Goal: Task Accomplishment & Management: Complete application form

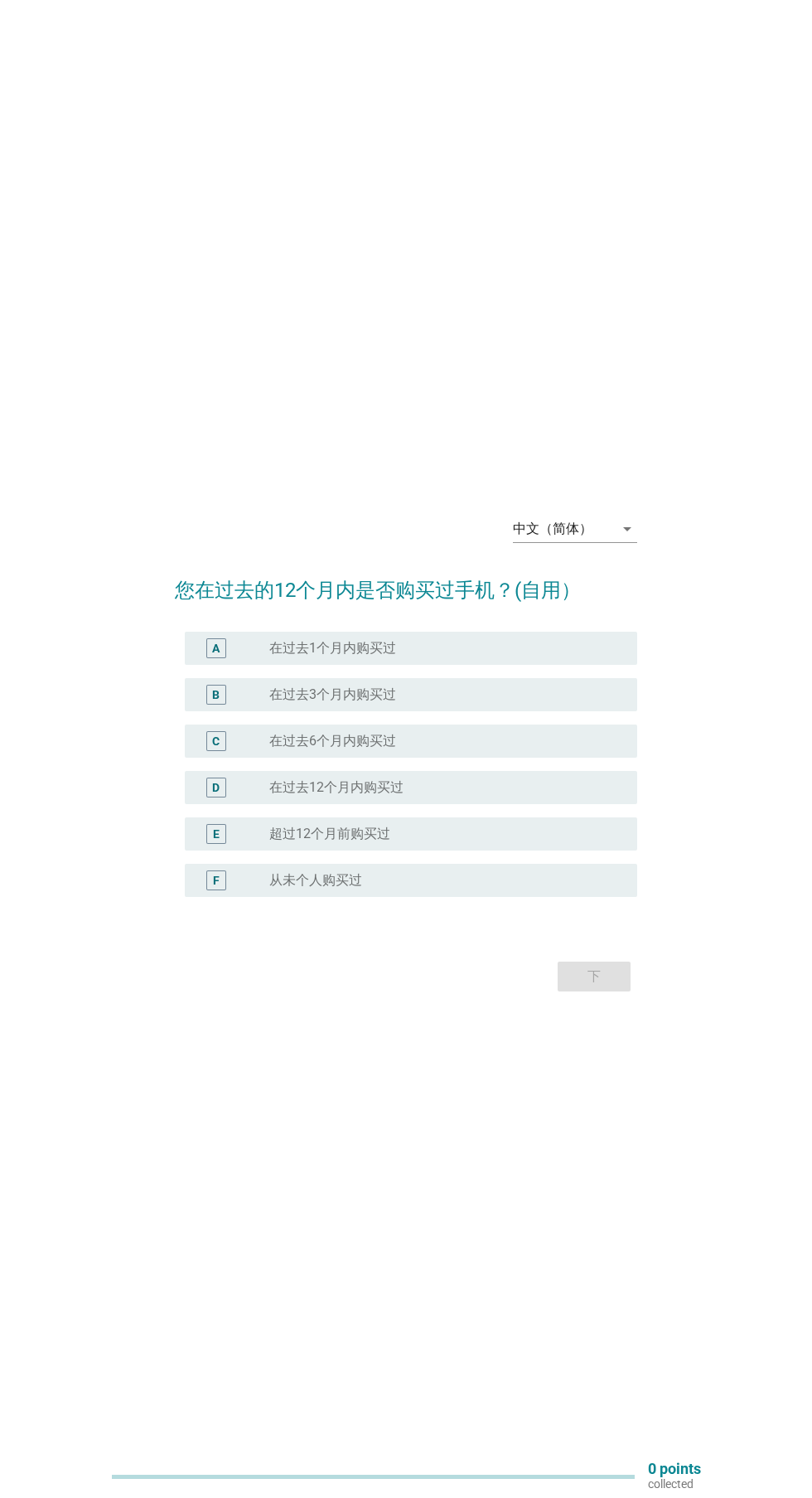
click at [589, 542] on div "中文（简体） arrow_drop_down" at bounding box center [575, 529] width 125 height 27
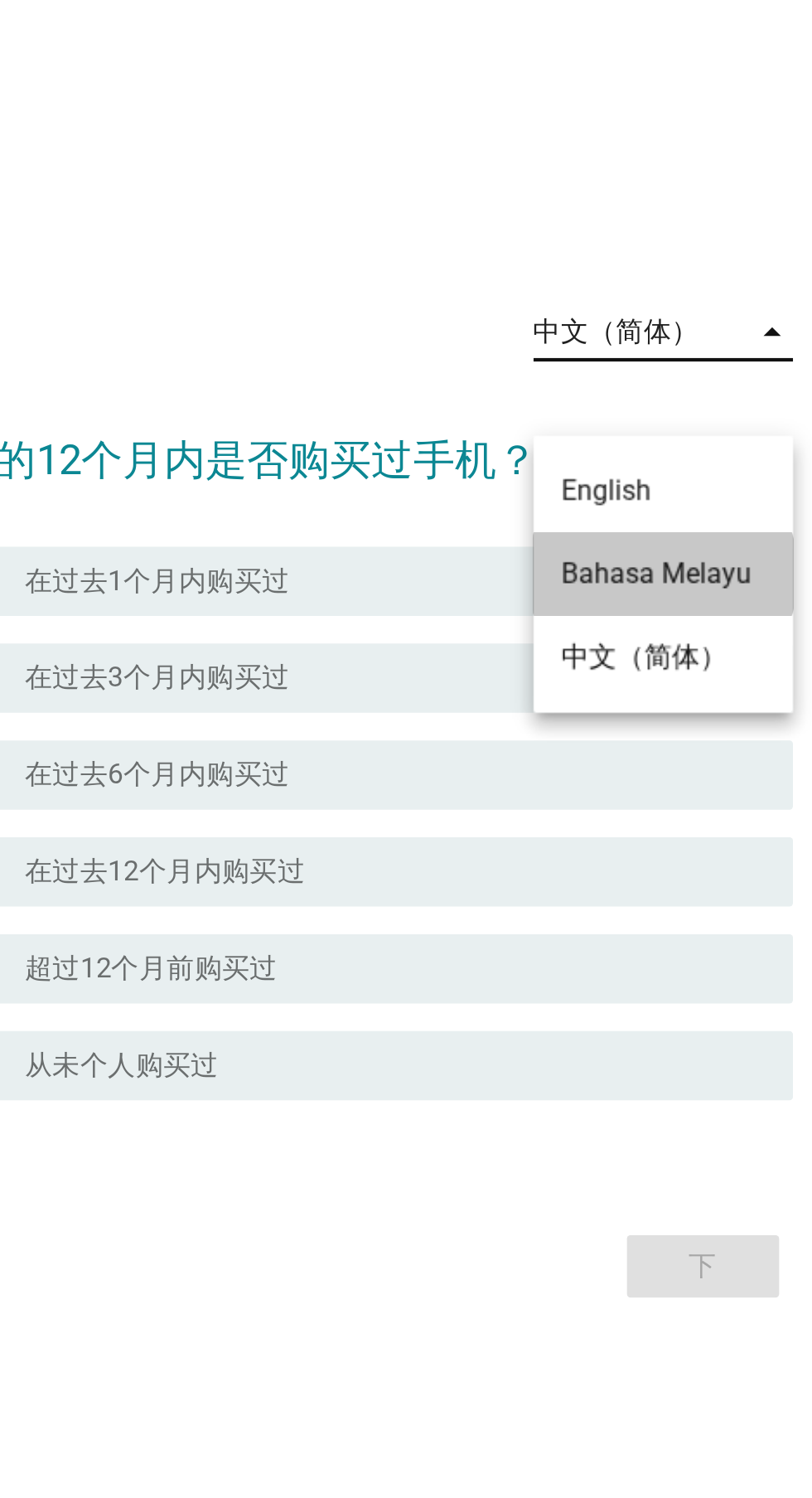
click at [539, 631] on div "Bahasa Melayu" at bounding box center [574, 638] width 98 height 20
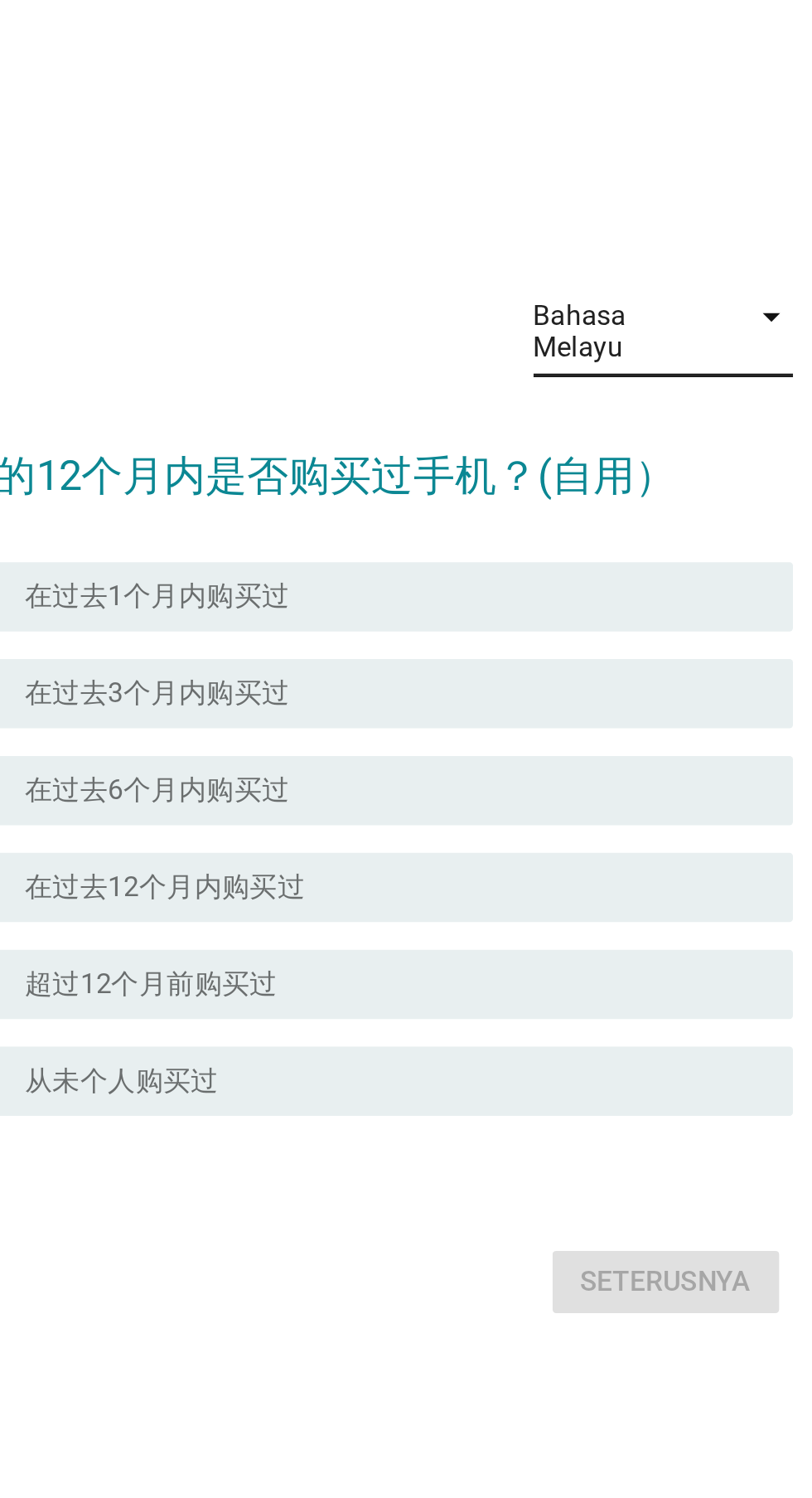
scroll to position [0, 0]
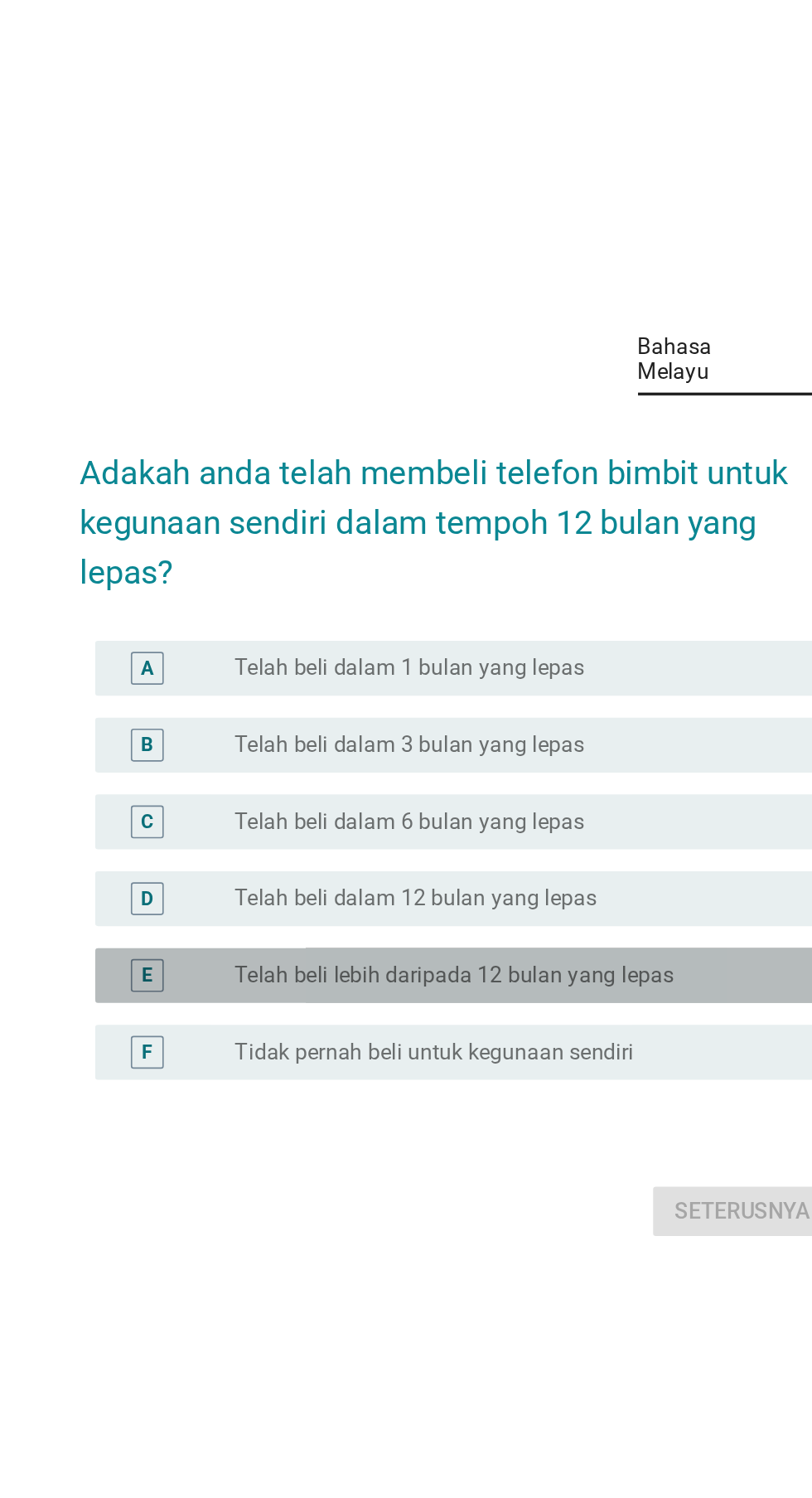
click at [214, 880] on div "E" at bounding box center [216, 871] width 7 height 18
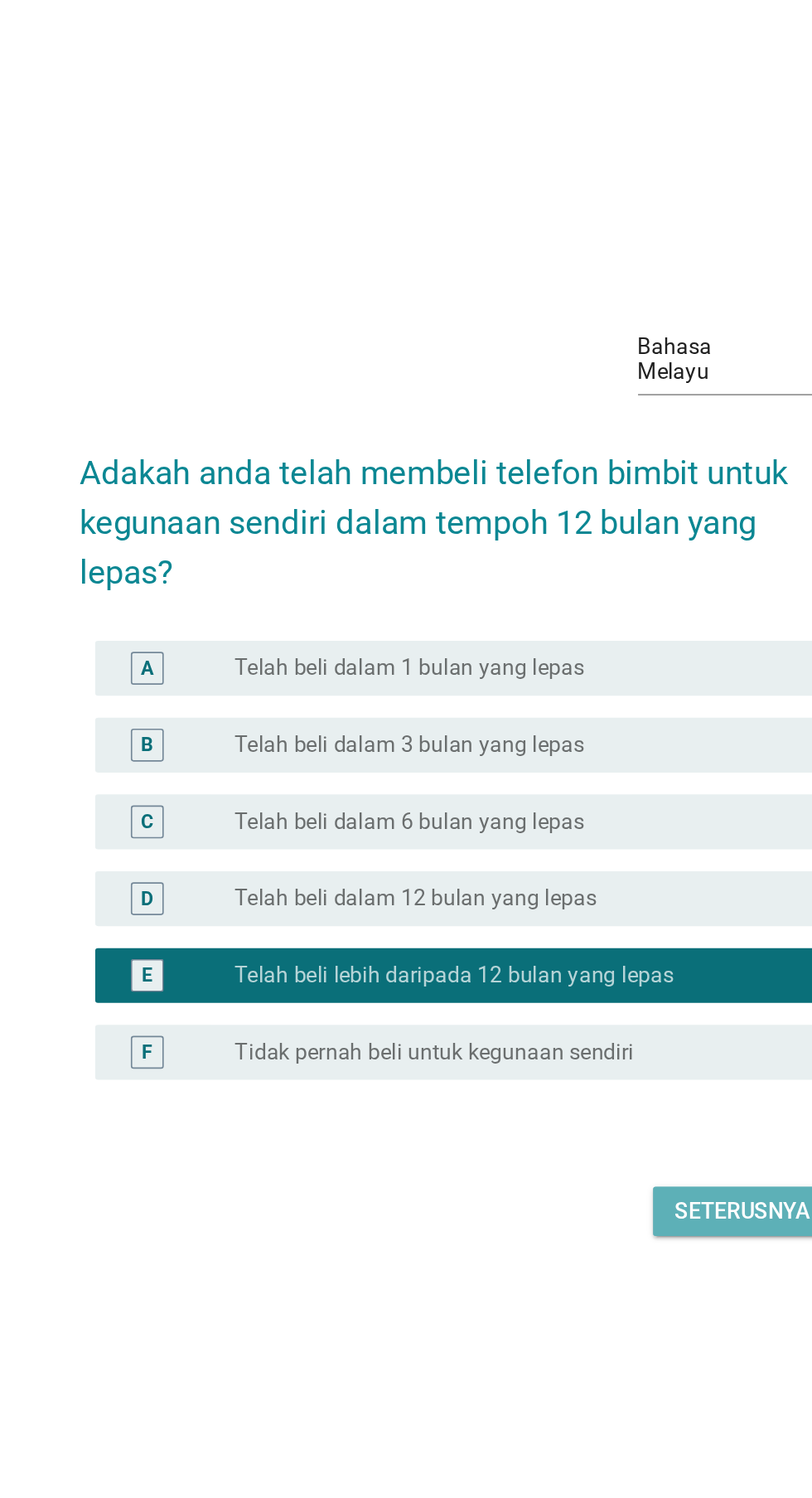
click at [551, 1024] on div "Seterusnya" at bounding box center [576, 1015] width 82 height 20
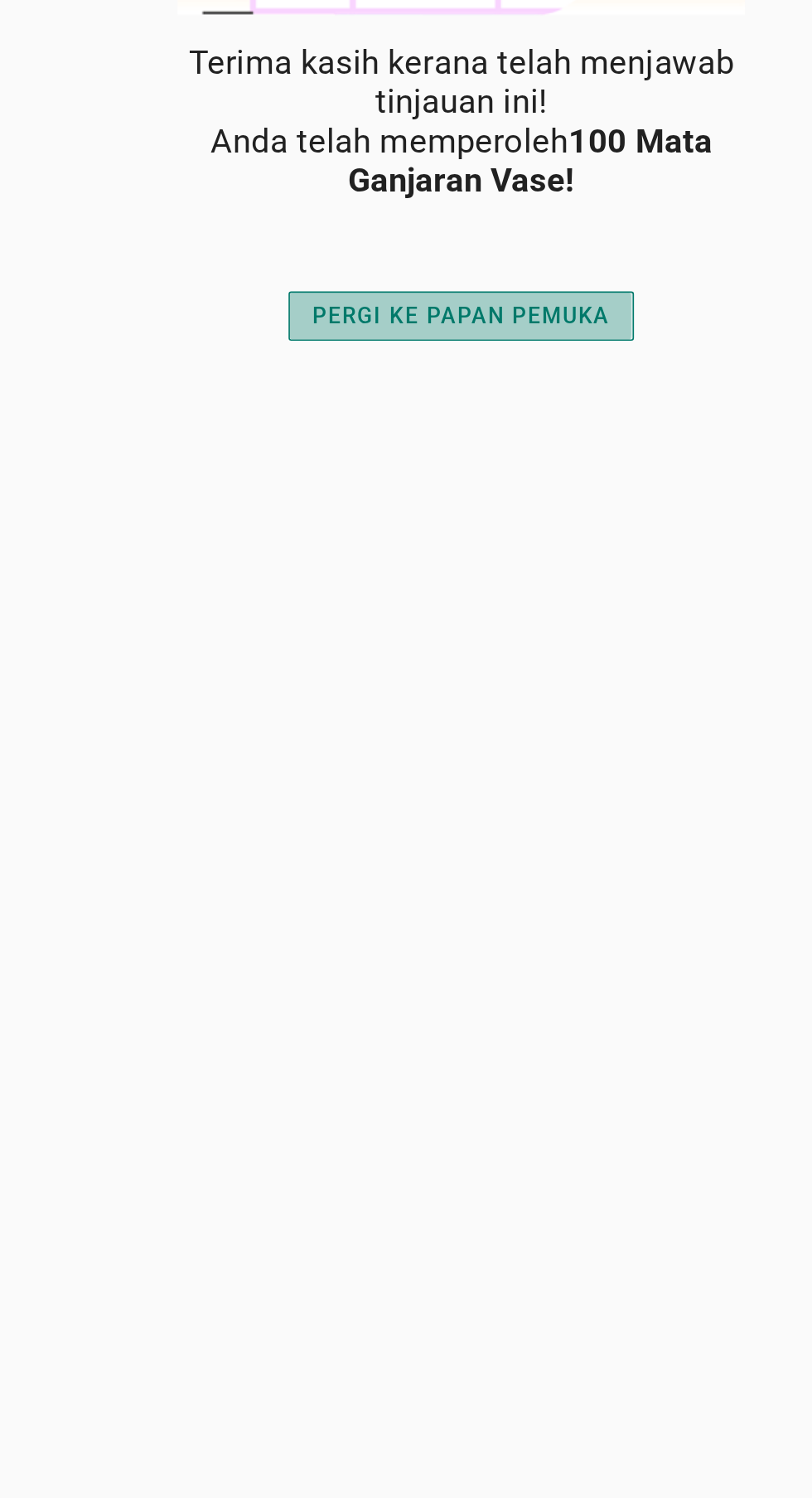
click at [333, 471] on div "PERGI KE PAPAN PEMUKA" at bounding box center [406, 473] width 180 height 20
